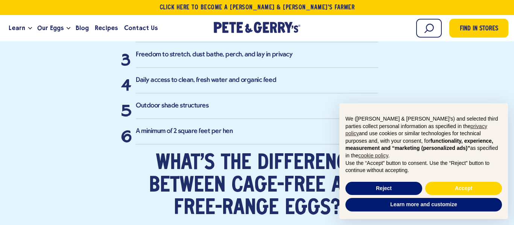
scroll to position [1504, 0]
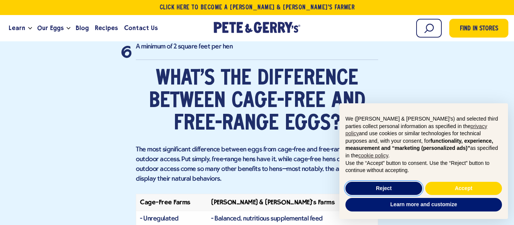
click at [395, 187] on button "Reject" at bounding box center [383, 189] width 77 height 14
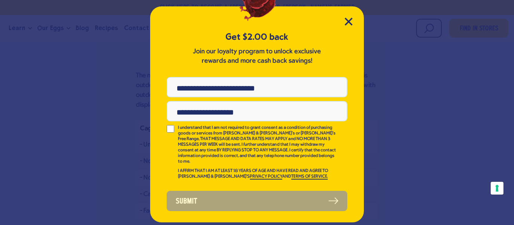
scroll to position [0, 0]
click at [353, 22] on div "Get $2.00 back Join our loyalty program to unlock exclusive rewards and more ca…" at bounding box center [257, 114] width 214 height 216
click at [347, 20] on icon "Close Modal" at bounding box center [348, 21] width 7 height 7
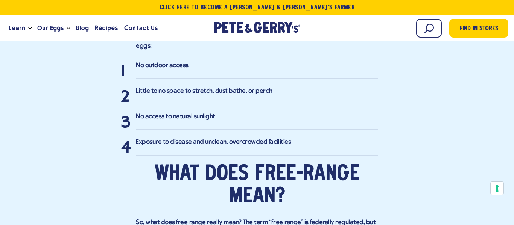
scroll to position [959, 0]
